Goal: Information Seeking & Learning: Find specific page/section

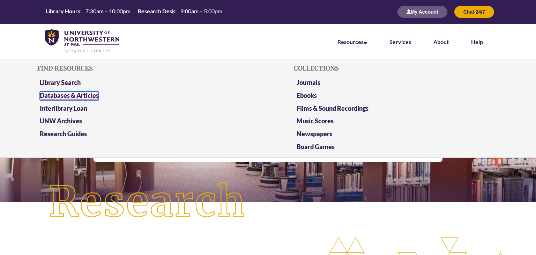
click at [88, 94] on link "Databases & Articles" at bounding box center [69, 95] width 59 height 9
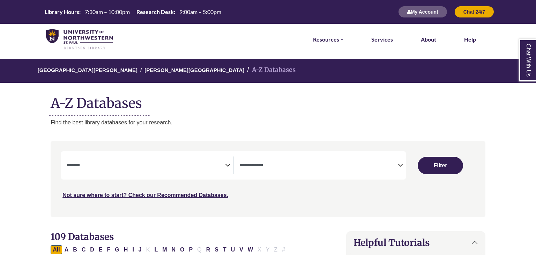
select select "Database Subject Filter"
select select "Database Types Filter"
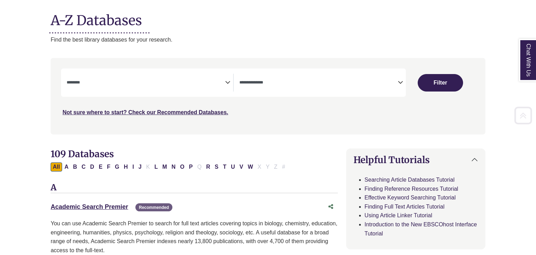
scroll to position [93, 0]
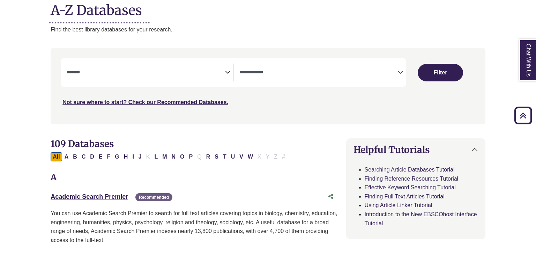
click at [117, 68] on span "Search filters" at bounding box center [146, 71] width 158 height 6
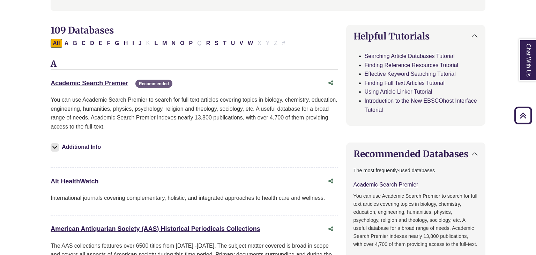
scroll to position [206, 0]
click at [99, 83] on link "Academic Search Premier This link opens in a new window" at bounding box center [89, 83] width 77 height 7
